Goal: Transaction & Acquisition: Purchase product/service

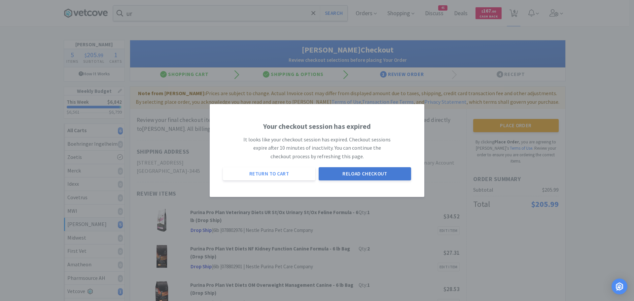
click at [351, 170] on button "Reload Checkout" at bounding box center [365, 173] width 93 height 13
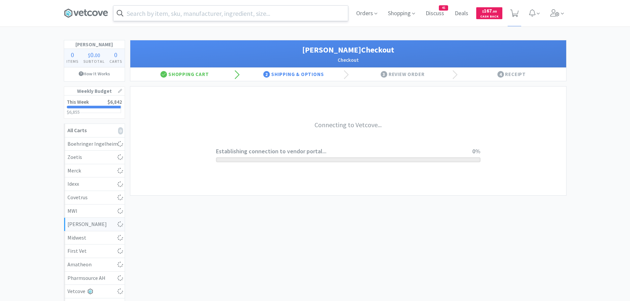
click at [214, 13] on input "text" at bounding box center [230, 13] width 234 height 15
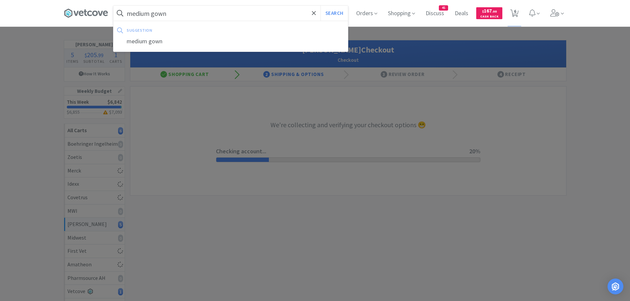
type input "medium gown"
click at [320, 6] on button "Search" at bounding box center [333, 13] width 27 height 15
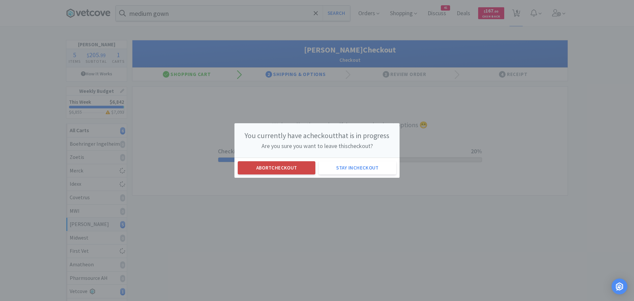
click at [264, 168] on button "Abort checkout" at bounding box center [277, 167] width 78 height 13
select select "1"
select select "2"
select select "1"
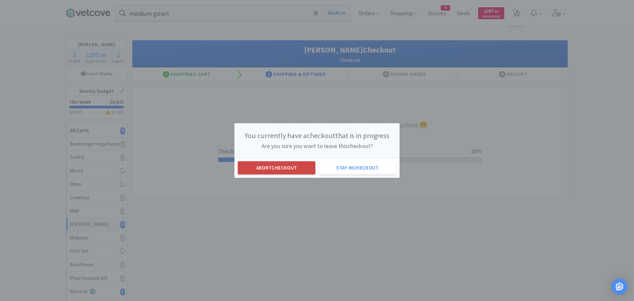
select select "2"
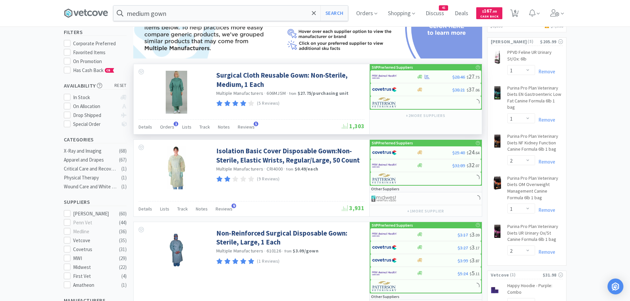
scroll to position [66, 0]
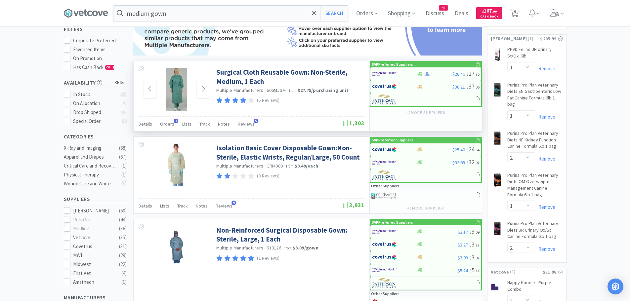
click at [180, 79] on img at bounding box center [176, 89] width 21 height 43
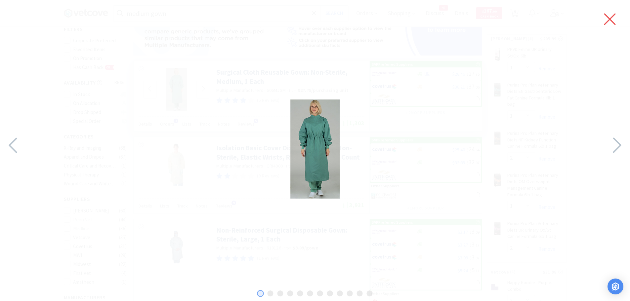
click at [608, 18] on icon at bounding box center [610, 20] width 12 height 12
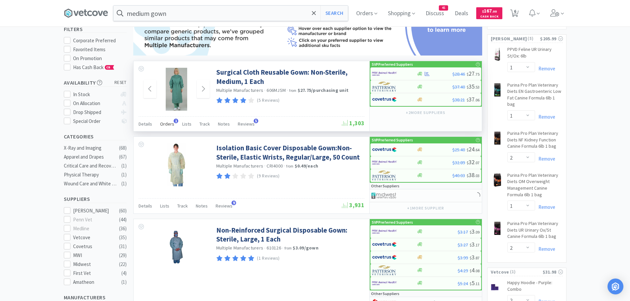
click at [174, 121] on span "1" at bounding box center [175, 121] width 5 height 5
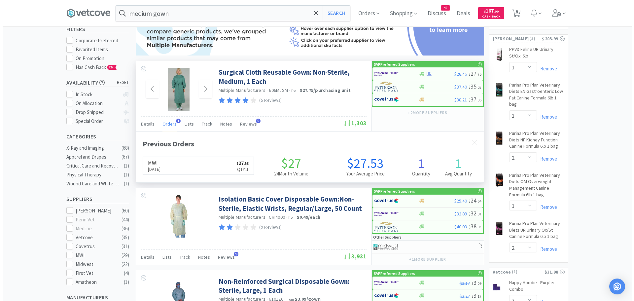
scroll to position [171, 348]
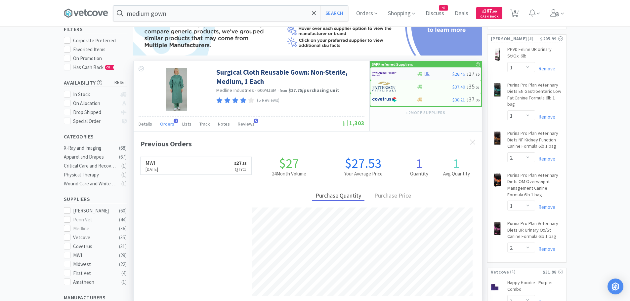
click at [390, 74] on img at bounding box center [384, 74] width 25 height 10
select select "1"
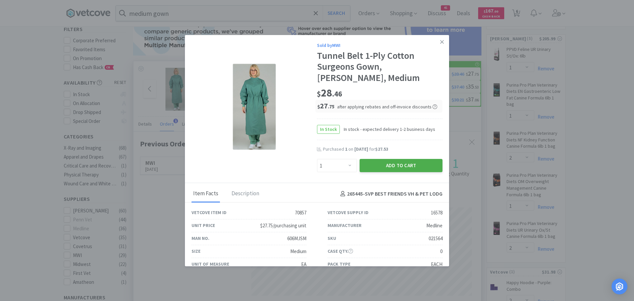
click at [385, 163] on button "Add to Cart" at bounding box center [401, 165] width 83 height 13
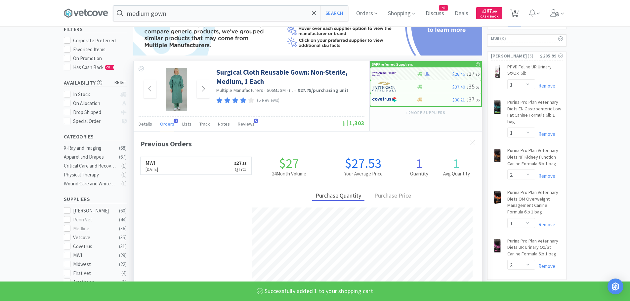
select select "1"
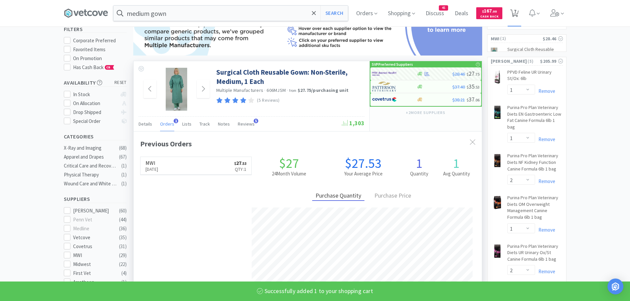
click at [516, 16] on span "7" at bounding box center [515, 11] width 2 height 26
select select "1"
select select "2"
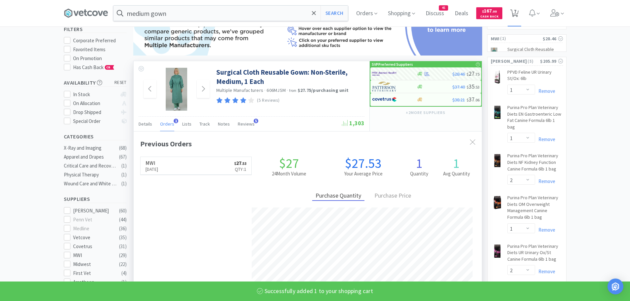
select select "1"
select select "2"
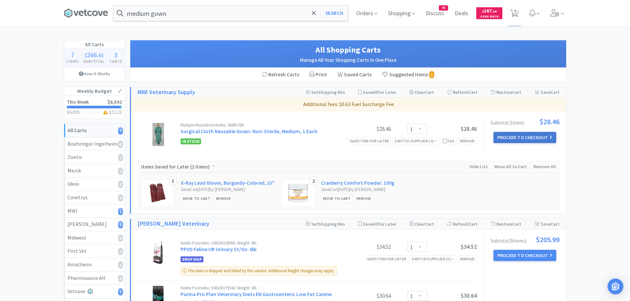
click at [527, 134] on button "Proceed to Checkout" at bounding box center [524, 137] width 63 height 11
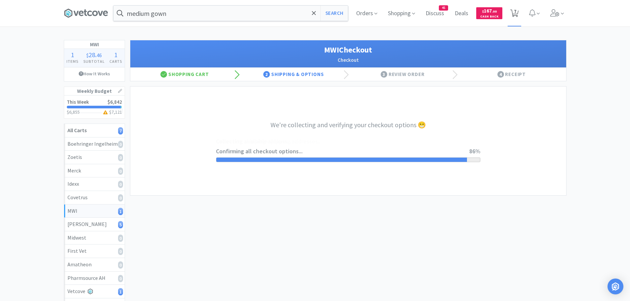
select select "STD_"
select select "FGA"
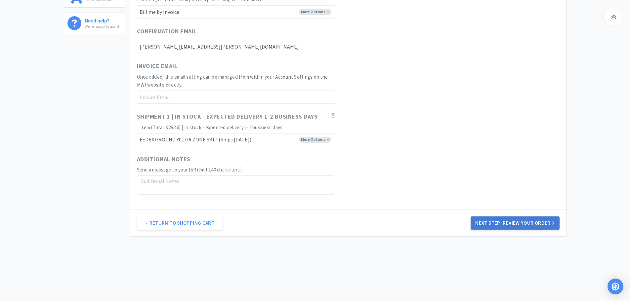
click at [497, 223] on button "Next Step: Review Your Order" at bounding box center [514, 222] width 89 height 13
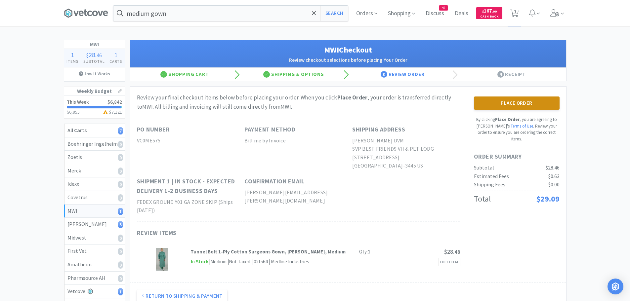
click at [504, 102] on button "Place Order" at bounding box center [517, 102] width 86 height 13
